Goal: Information Seeking & Learning: Learn about a topic

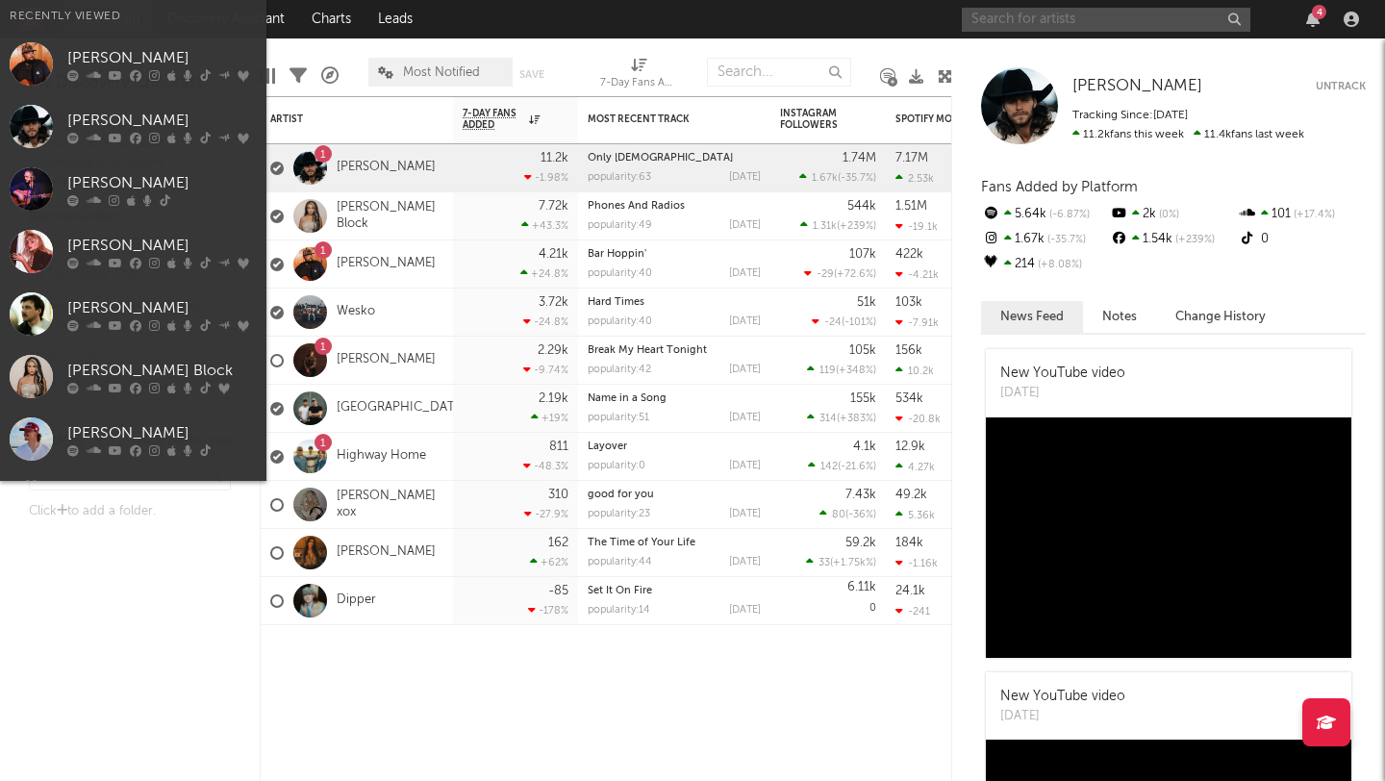
click at [1123, 17] on input "text" at bounding box center [1106, 20] width 288 height 24
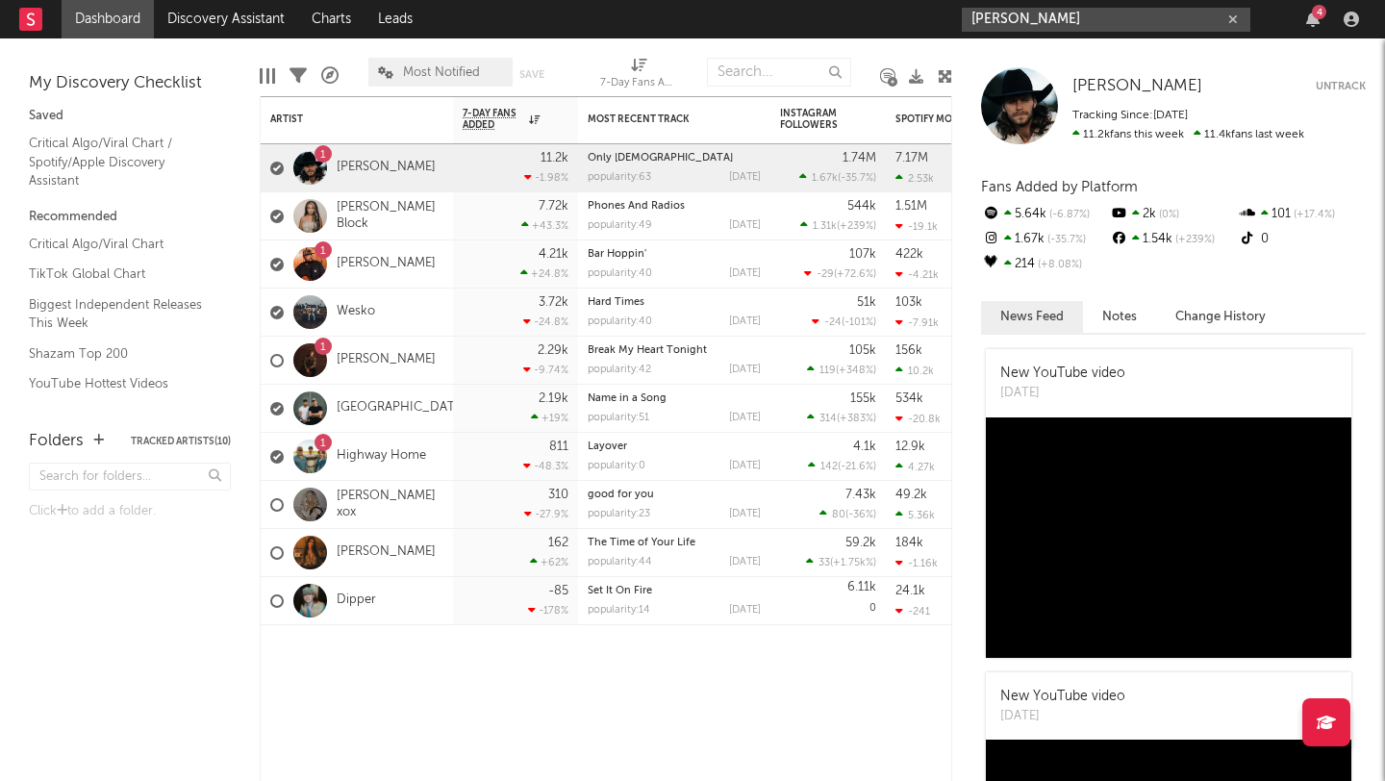
click at [1064, 18] on input "[PERSON_NAME]" at bounding box center [1106, 20] width 288 height 24
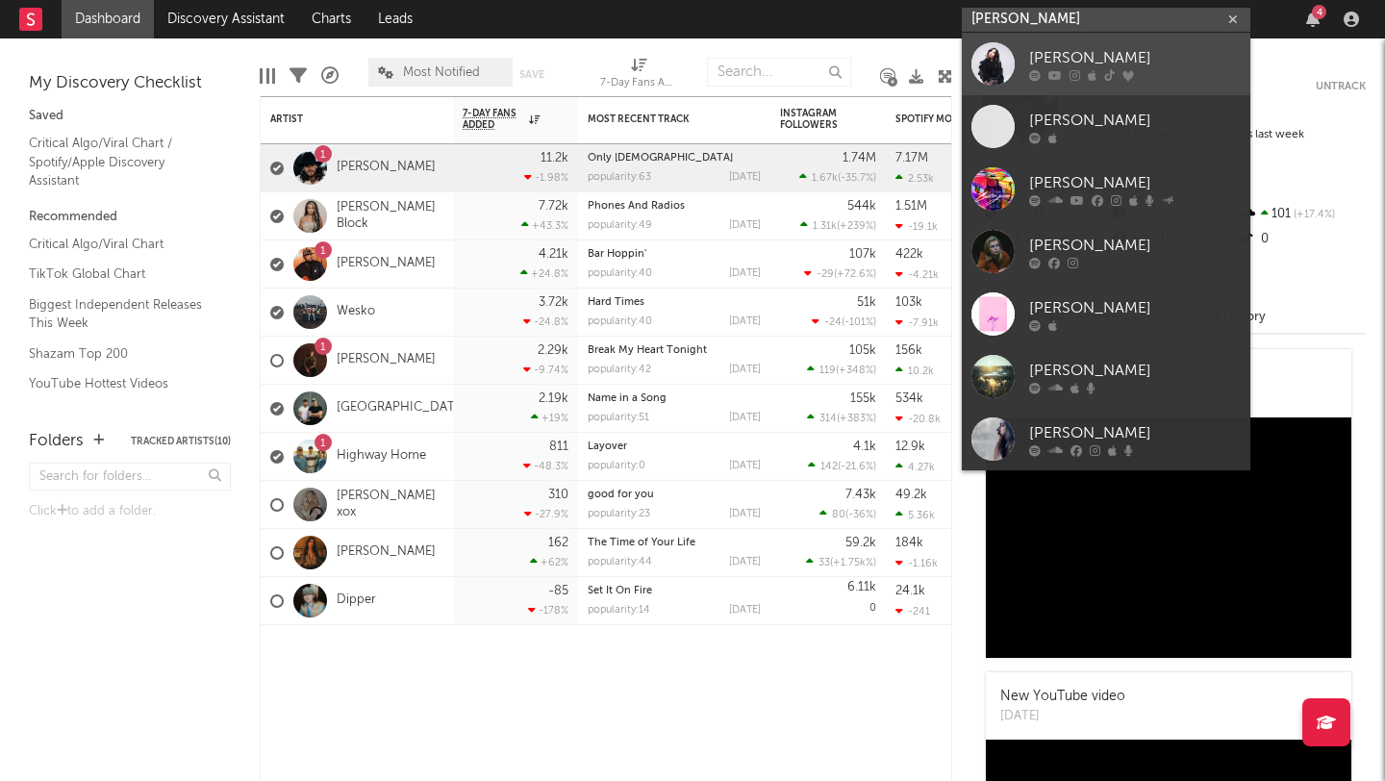
type input "[PERSON_NAME]"
click at [996, 62] on div at bounding box center [992, 63] width 43 height 43
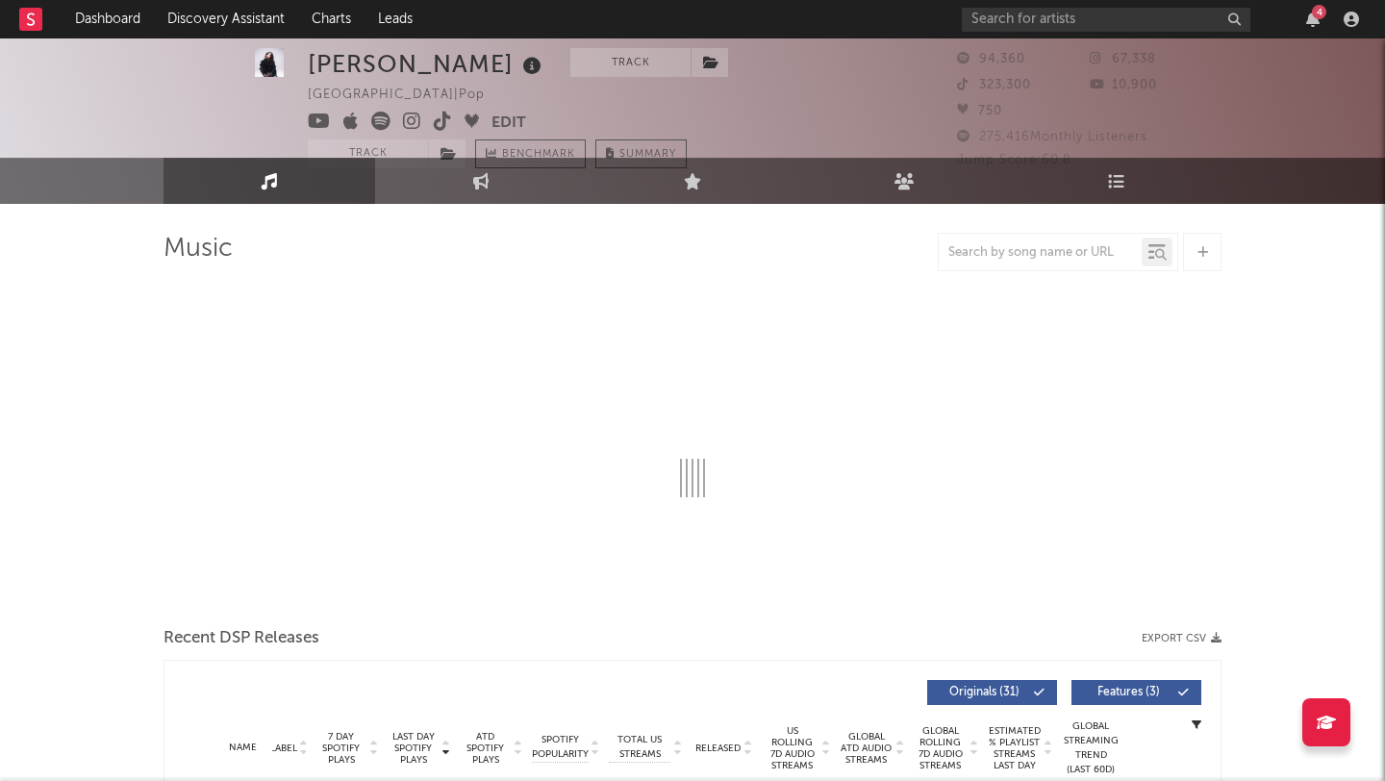
select select "6m"
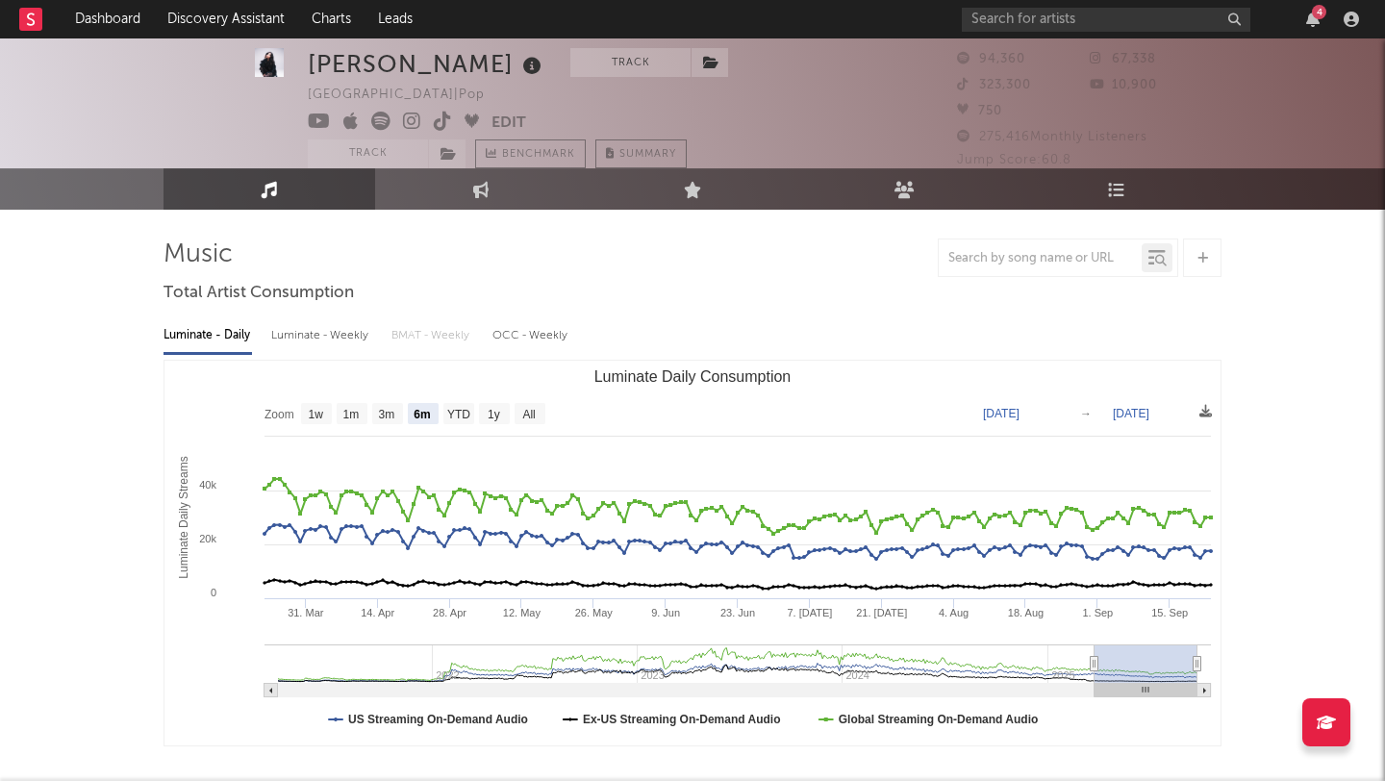
scroll to position [30, 0]
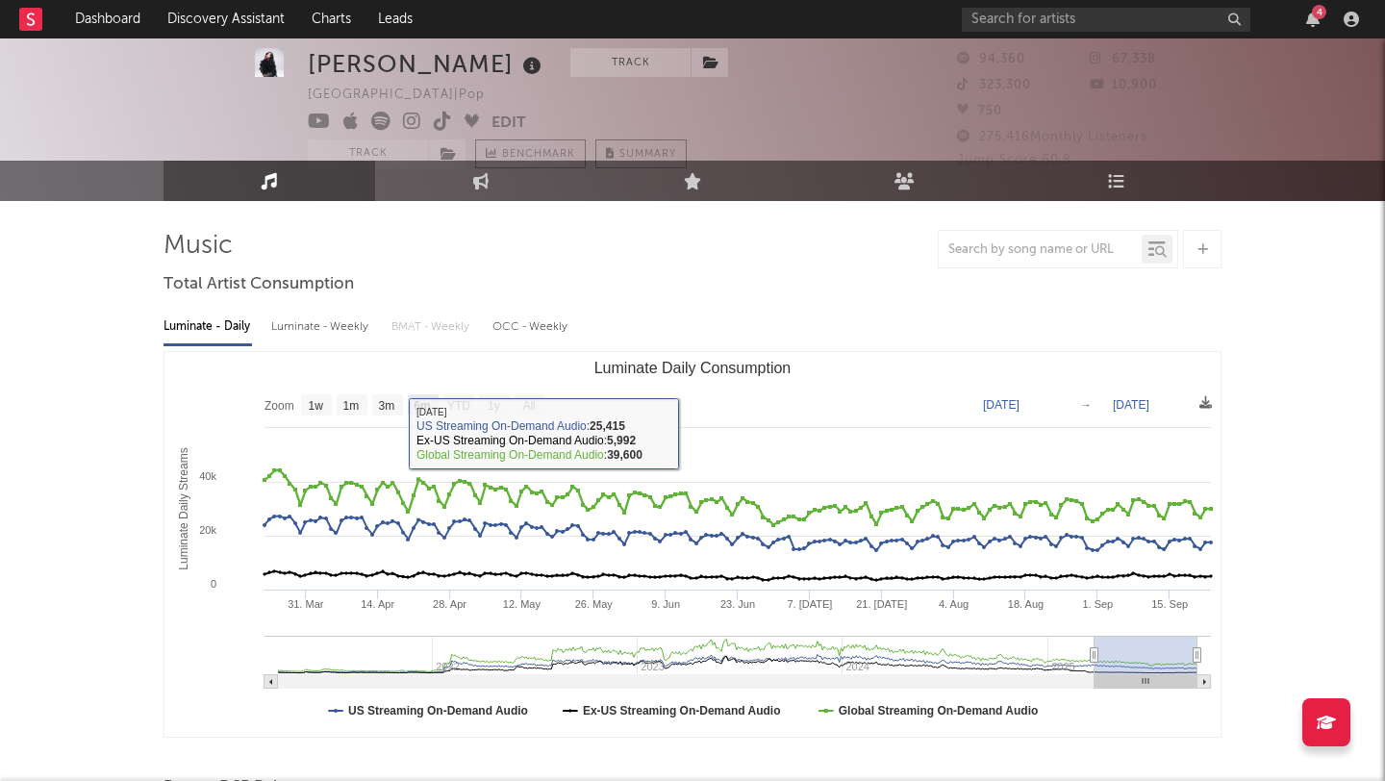
click at [355, 333] on div "Luminate - Weekly" at bounding box center [321, 327] width 101 height 33
select select "6m"
